Goal: Task Accomplishment & Management: Manage account settings

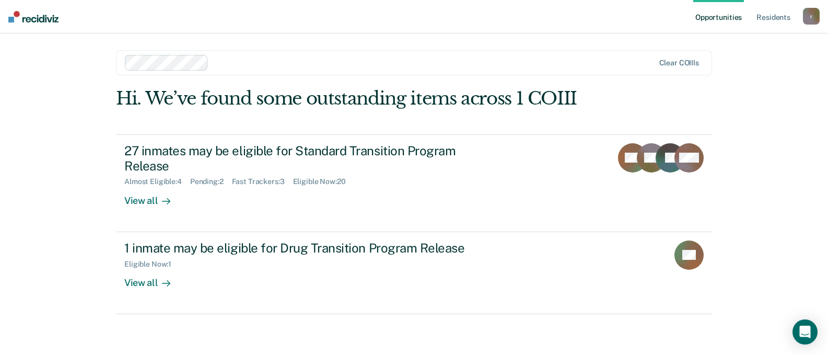
click at [810, 20] on div "r" at bounding box center [811, 16] width 17 height 17
click at [737, 67] on link "Log Out" at bounding box center [769, 68] width 84 height 9
